Goal: Book appointment/travel/reservation

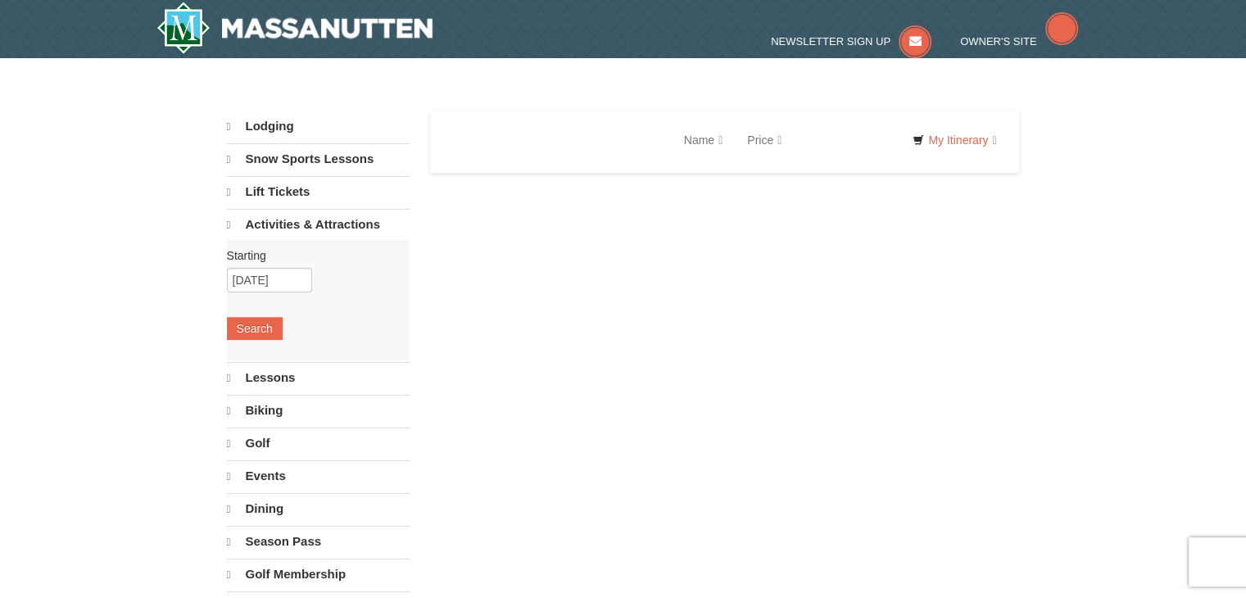
select select "10"
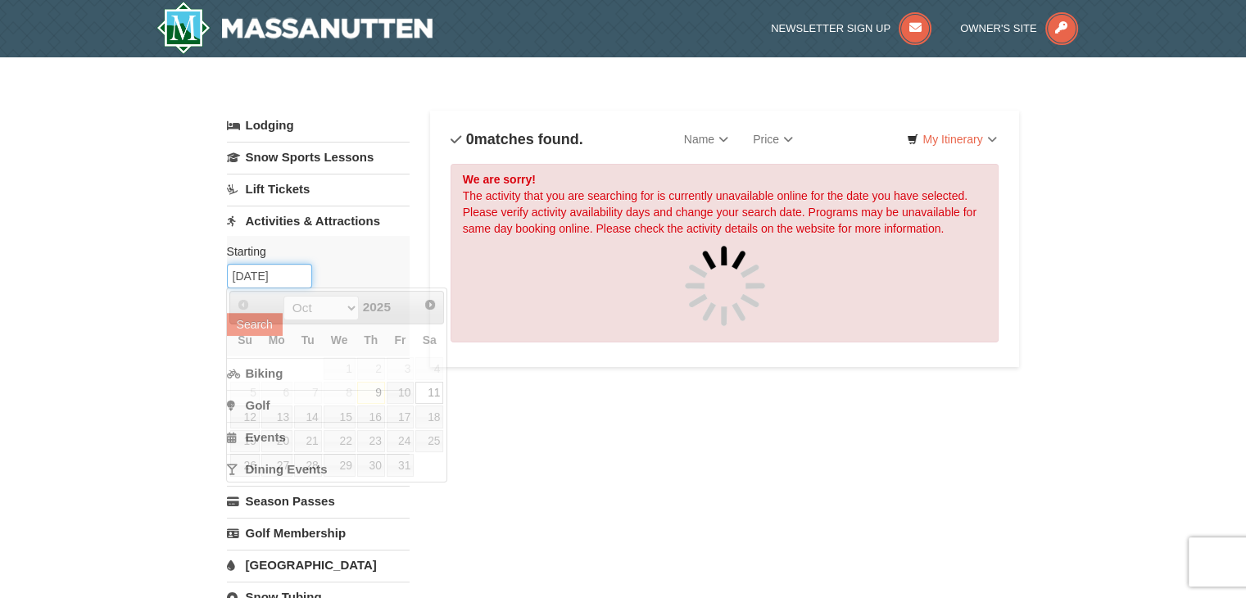
click at [260, 278] on input "10/11/2025" at bounding box center [269, 276] width 85 height 25
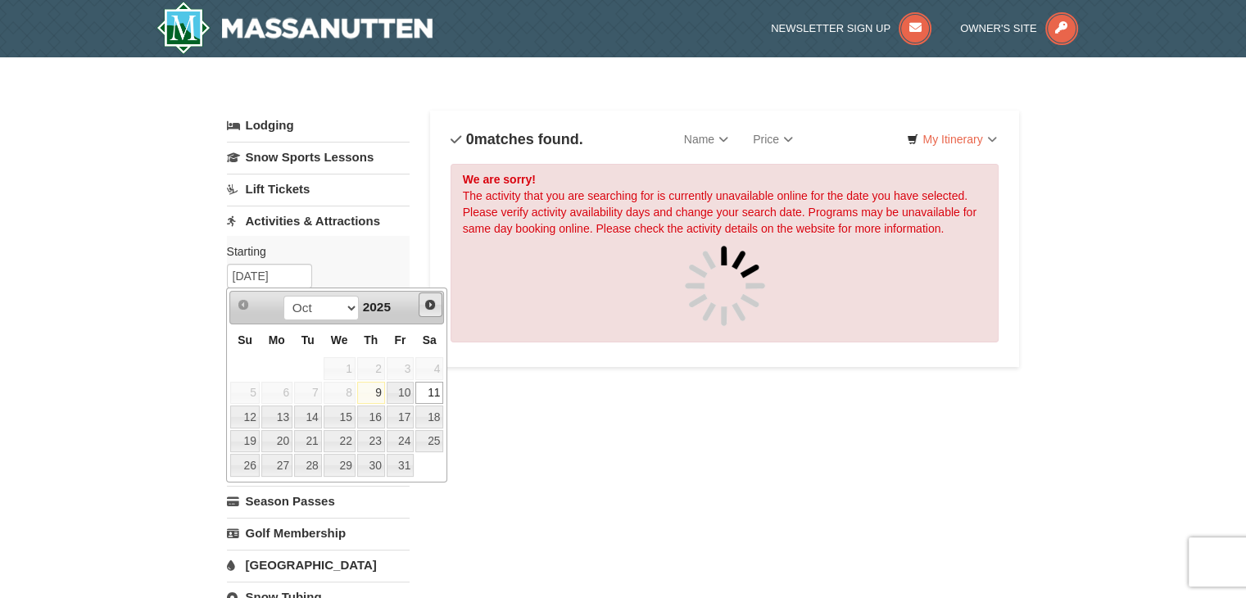
click at [424, 301] on span "Next" at bounding box center [429, 304] width 13 height 13
click at [433, 361] on link "1" at bounding box center [429, 368] width 28 height 23
type input "[DATE]"
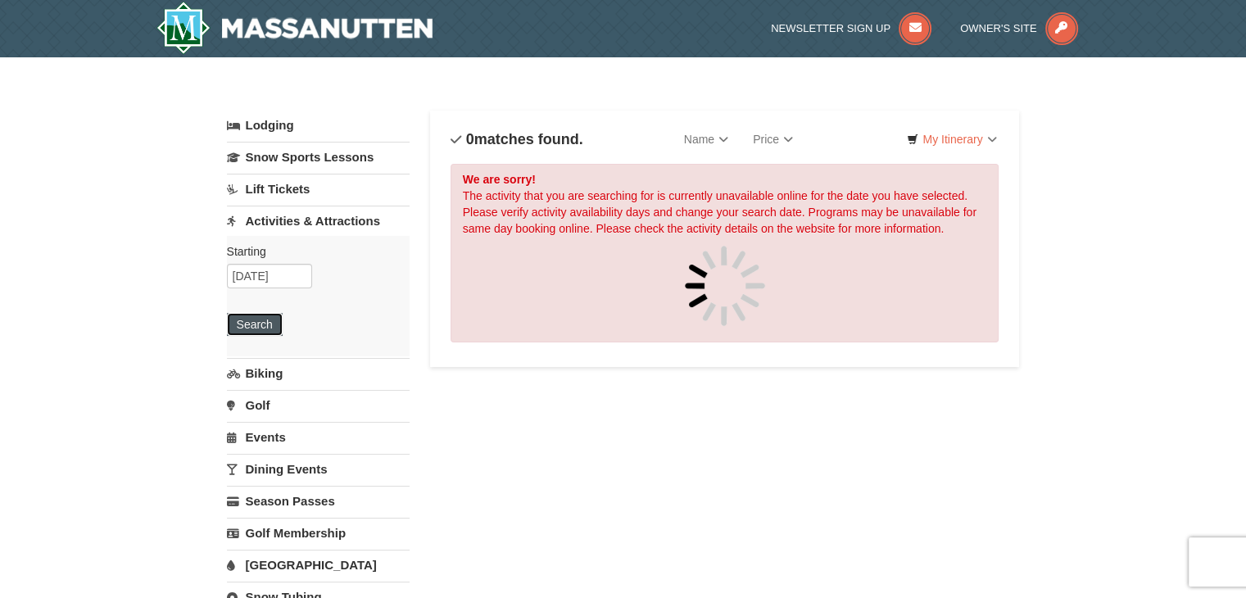
click at [256, 324] on button "Search" at bounding box center [255, 324] width 56 height 23
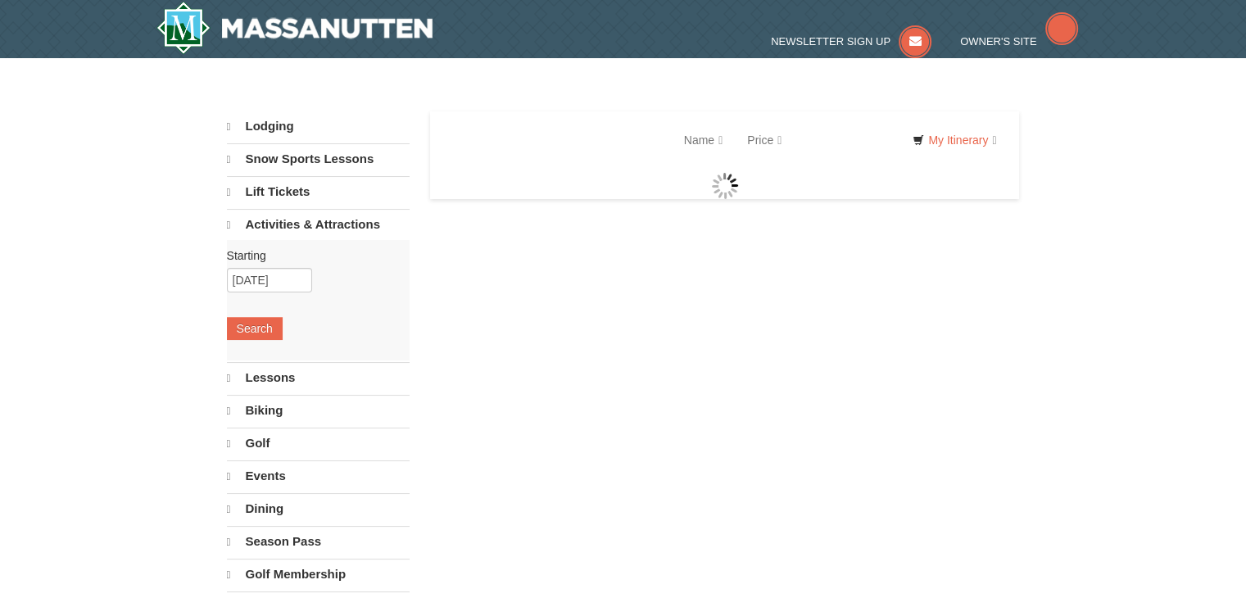
select select "10"
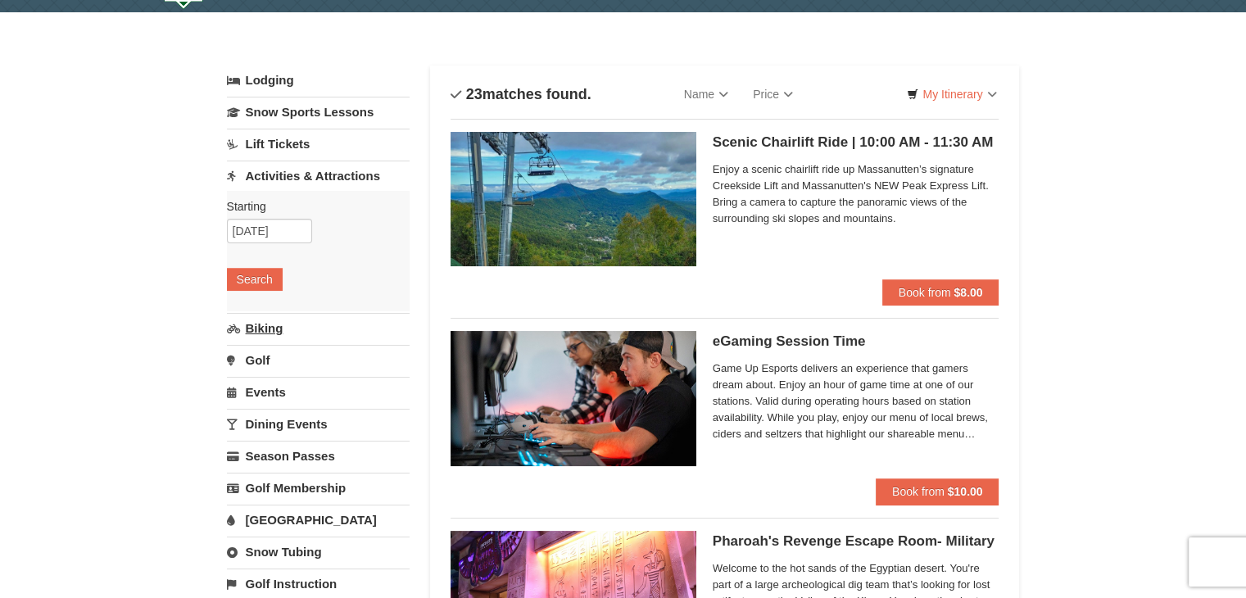
scroll to position [46, 0]
click at [857, 141] on h5 "Scenic Chairlift Ride | 10:00 AM - 11:30 AM Massanutten Scenic Chairlift Rides" at bounding box center [856, 142] width 287 height 16
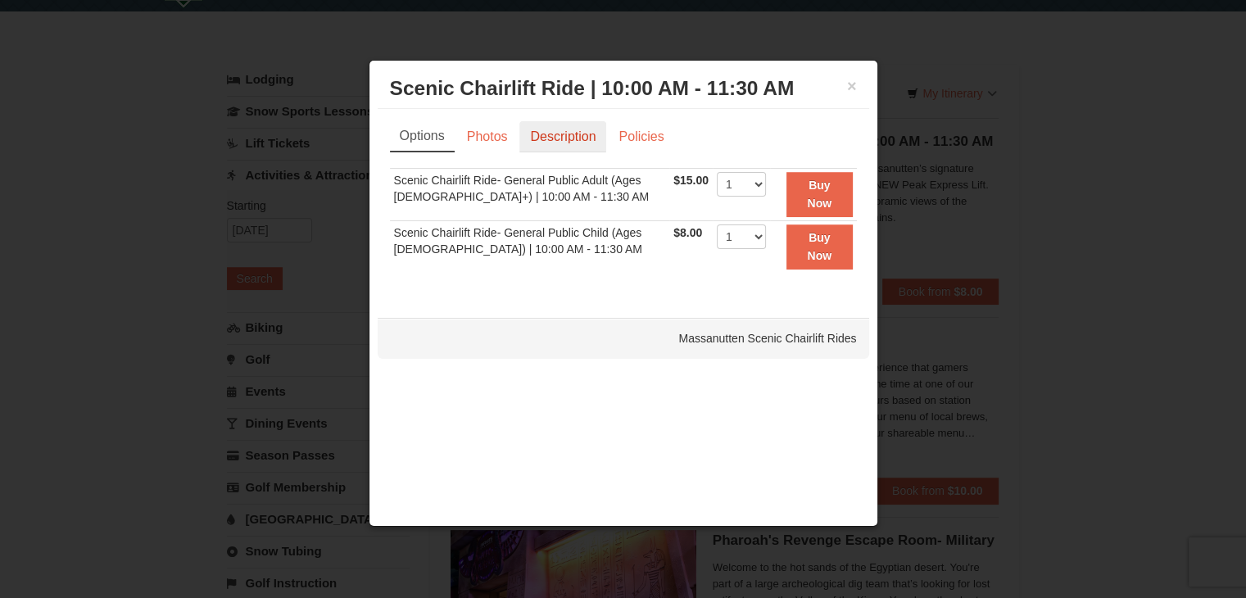
click at [546, 142] on link "Description" at bounding box center [562, 136] width 87 height 31
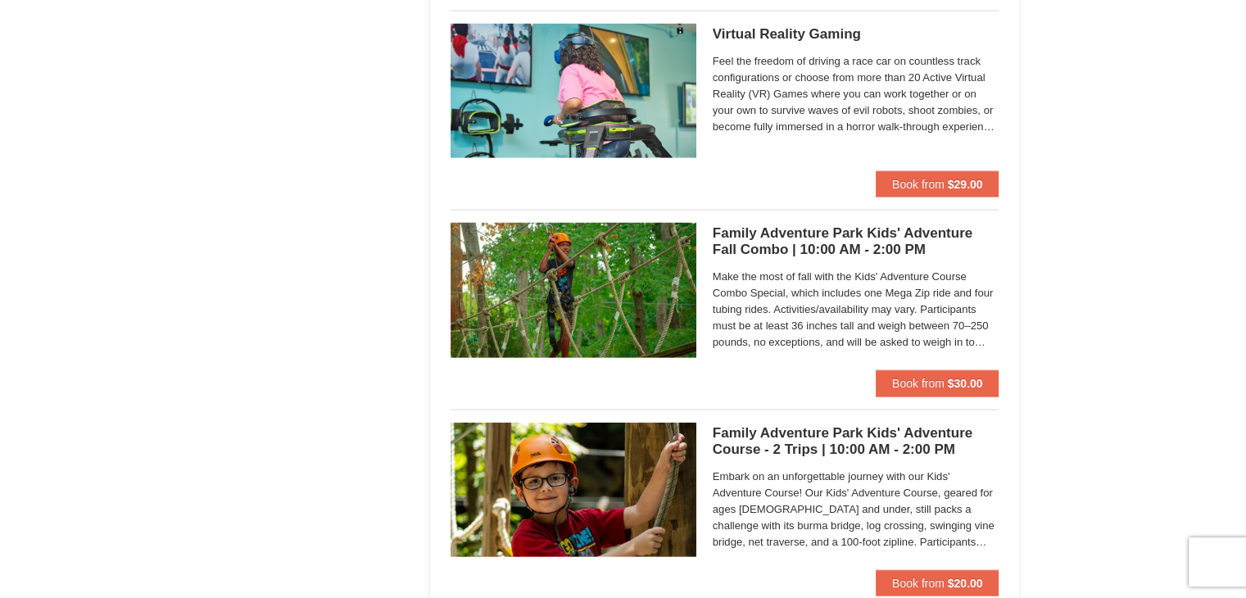
scroll to position [3566, 0]
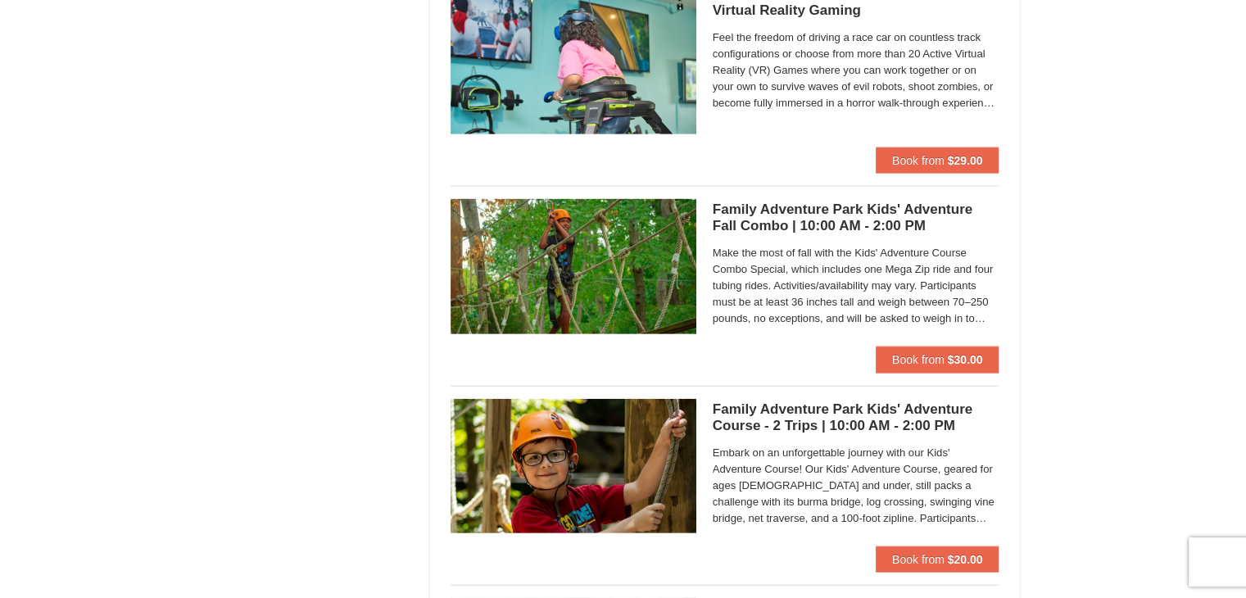
click at [868, 215] on h5 "Family Adventure Park Kids' Adventure Fall Combo | 10:00 AM - 2:00 PM Massanutt…" at bounding box center [856, 218] width 287 height 33
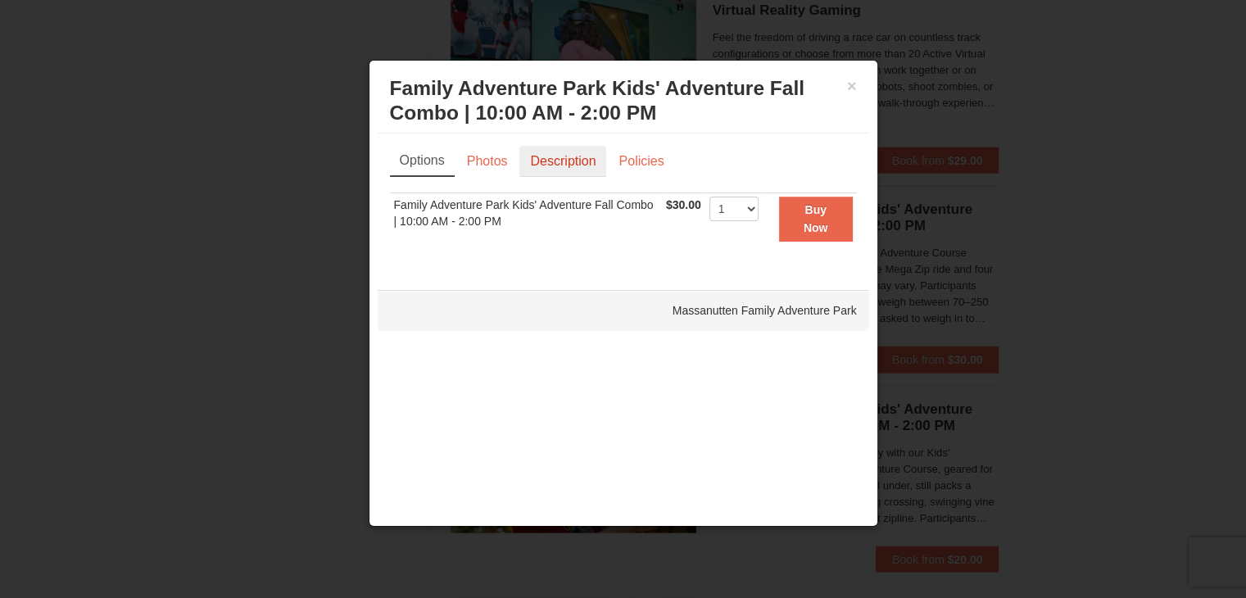
click at [593, 163] on link "Description" at bounding box center [562, 161] width 87 height 31
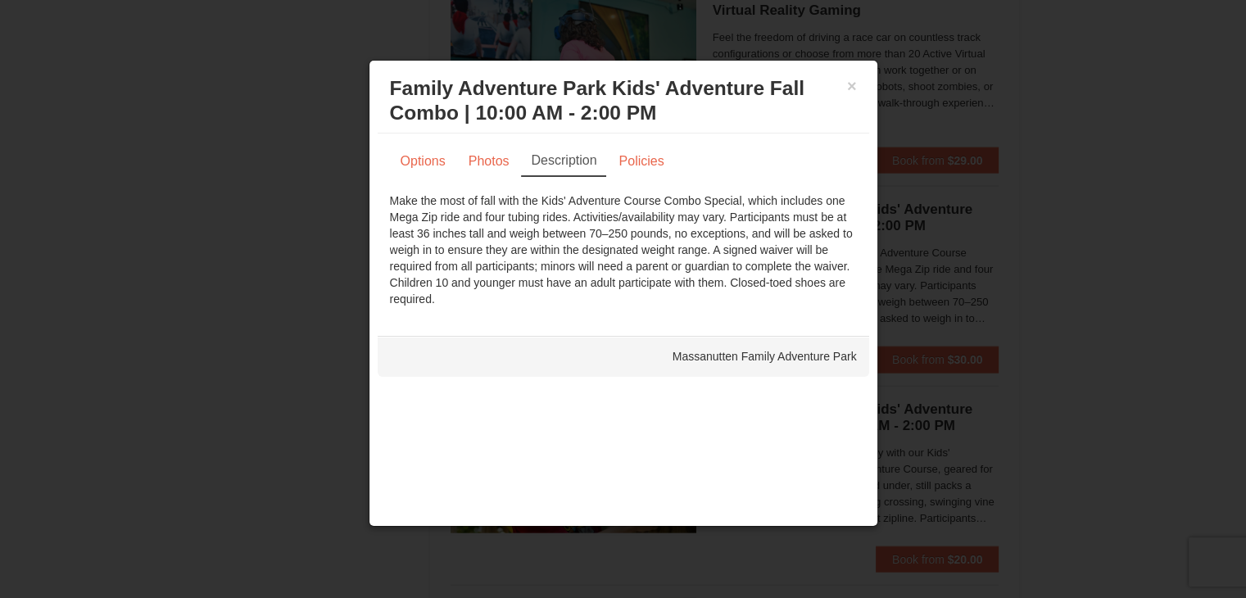
click at [1085, 228] on div at bounding box center [623, 299] width 1246 height 598
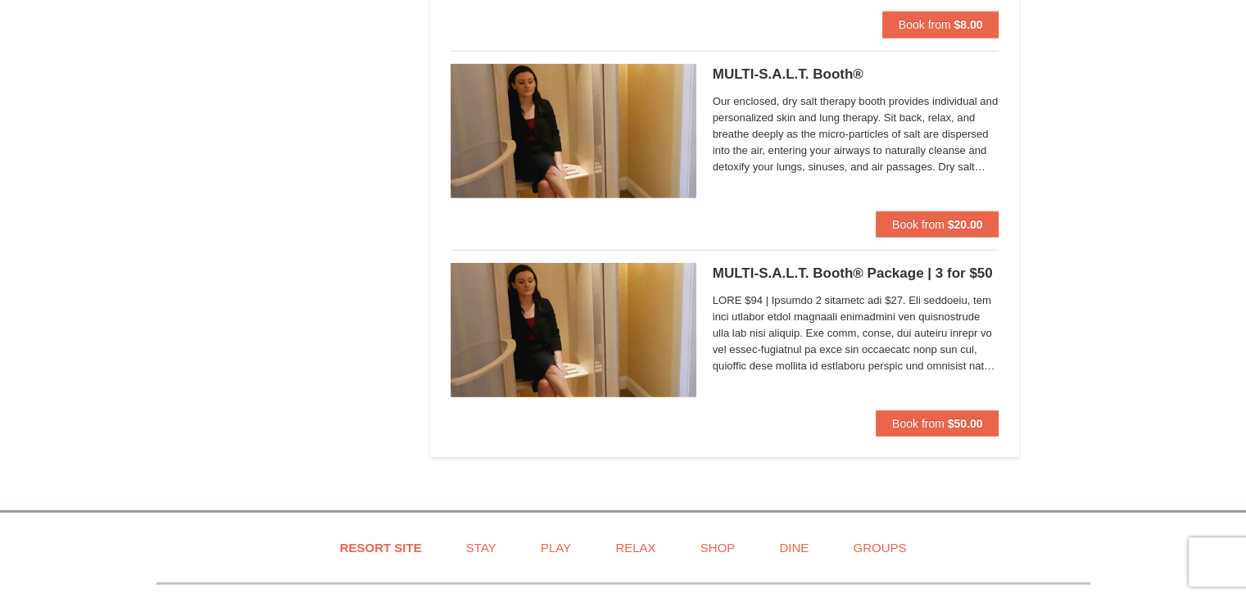
scroll to position [4302, 0]
